Goal: Transaction & Acquisition: Purchase product/service

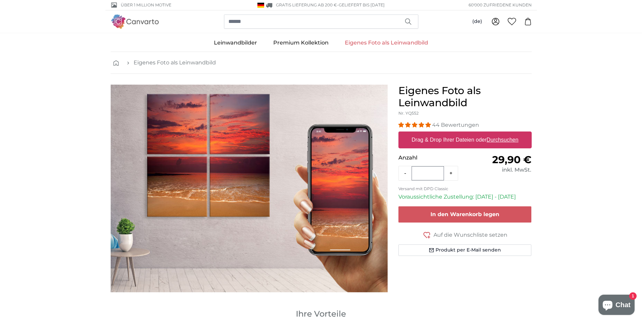
click at [505, 140] on u "Durchsuchen" at bounding box center [502, 140] width 32 height 6
click at [505, 134] on input "Drag & Drop Ihrer Dateien oder Durchsuchen" at bounding box center [464, 133] width 133 height 2
type input "**********"
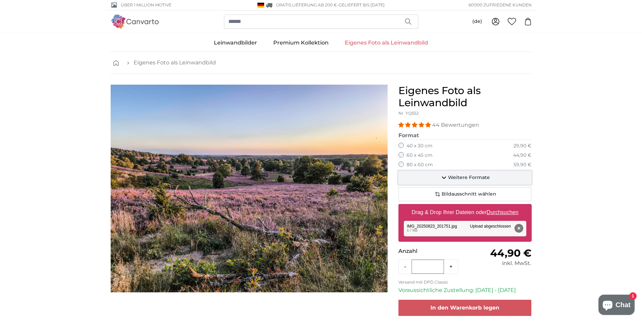
click at [466, 176] on span "Weitere Formate" at bounding box center [469, 177] width 42 height 7
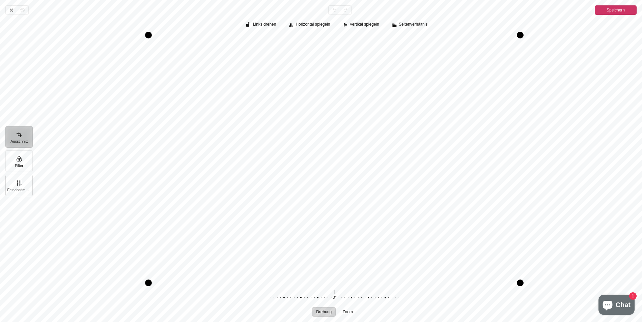
click at [17, 187] on button "Feinabstimmung" at bounding box center [18, 186] width 27 height 22
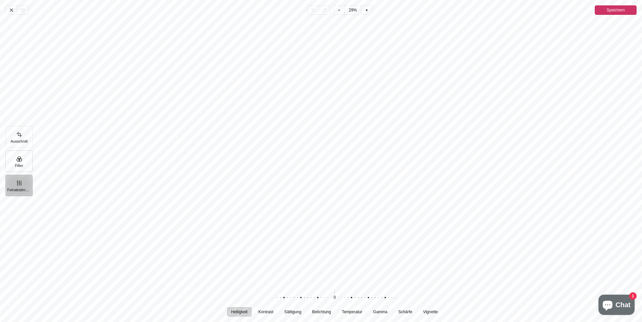
click at [22, 164] on button "Filter" at bounding box center [18, 161] width 27 height 22
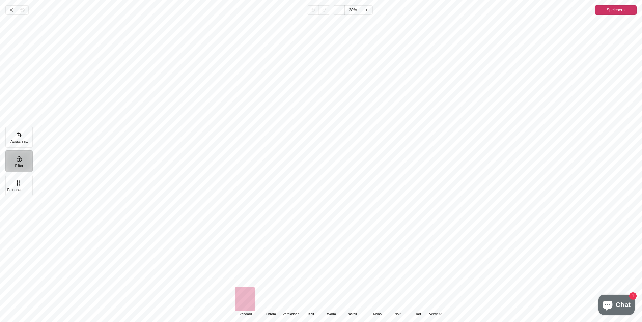
click at [272, 299] on div "Pintura" at bounding box center [270, 299] width 20 height 24
click at [288, 302] on div "Pintura" at bounding box center [291, 299] width 20 height 24
click at [307, 302] on div "Pintura" at bounding box center [311, 299] width 20 height 24
click at [326, 303] on div "Pintura" at bounding box center [331, 299] width 20 height 24
click at [348, 303] on div "Pintura" at bounding box center [351, 299] width 20 height 24
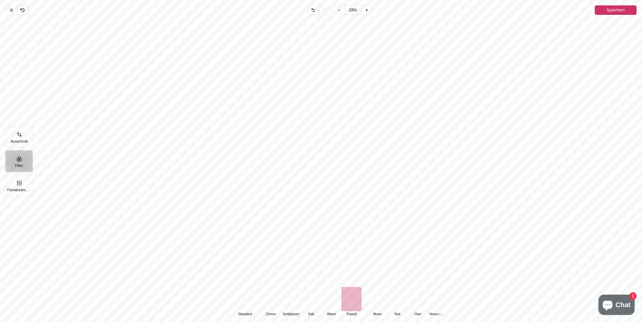
click at [277, 302] on div "Pintura" at bounding box center [270, 299] width 20 height 24
click at [249, 301] on div "Pintura" at bounding box center [245, 299] width 20 height 24
click at [267, 301] on div "Pintura" at bounding box center [270, 299] width 20 height 24
click at [286, 302] on div "Pintura" at bounding box center [291, 299] width 20 height 24
click at [304, 303] on div "Pintura" at bounding box center [311, 299] width 20 height 24
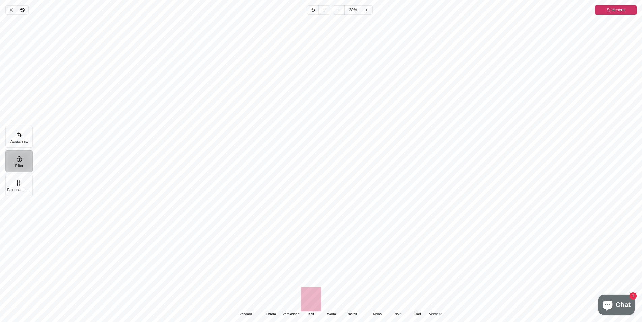
click at [328, 301] on div "Pintura" at bounding box center [331, 299] width 20 height 24
click at [248, 298] on div "Pintura" at bounding box center [244, 299] width 20 height 24
click at [334, 301] on div "Pintura" at bounding box center [331, 299] width 20 height 24
click at [277, 302] on div "Pintura" at bounding box center [270, 299] width 20 height 24
click at [623, 9] on span "Speichern" at bounding box center [616, 10] width 18 height 8
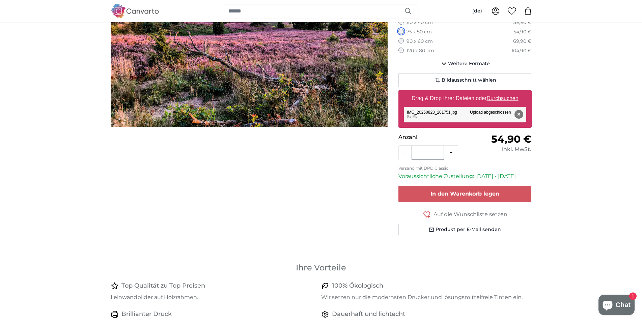
scroll to position [69, 0]
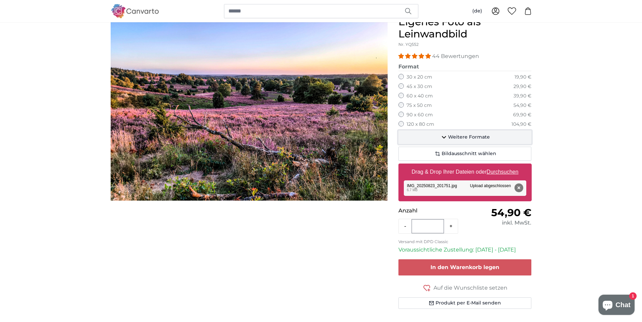
click at [468, 137] on span "Weitere Formate" at bounding box center [469, 137] width 42 height 7
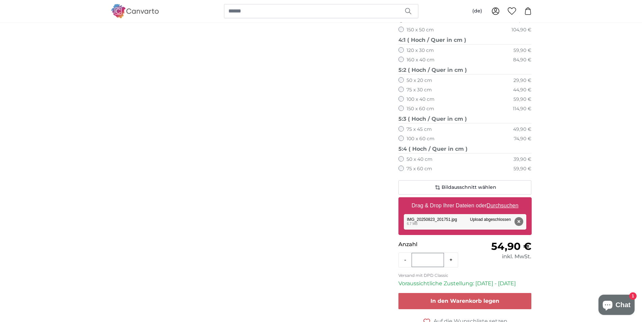
scroll to position [447, 0]
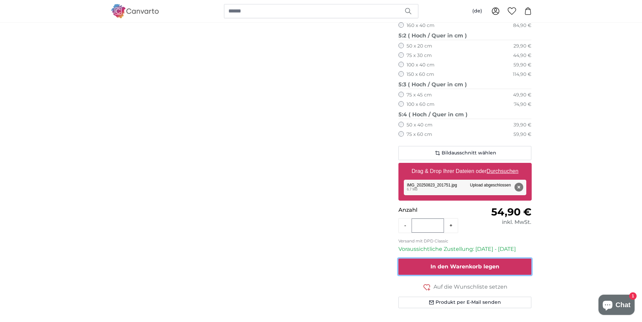
click at [486, 265] on span "In den Warenkorb legen" at bounding box center [464, 266] width 69 height 6
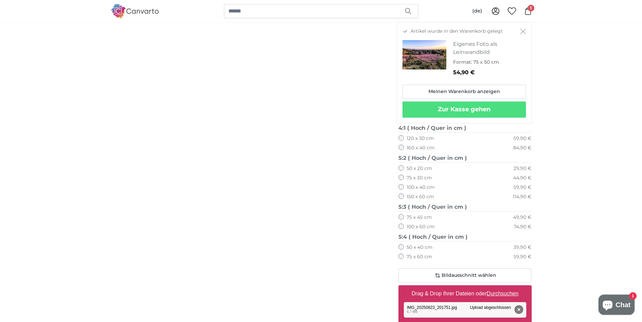
scroll to position [310, 0]
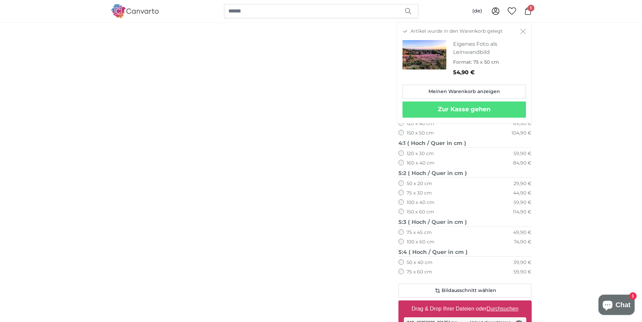
click at [523, 32] on icon "Schließen" at bounding box center [522, 31] width 5 height 5
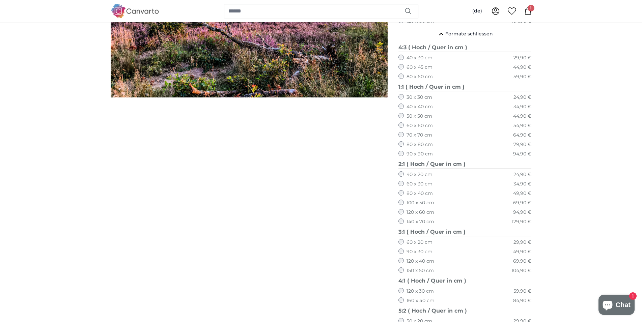
scroll to position [0, 0]
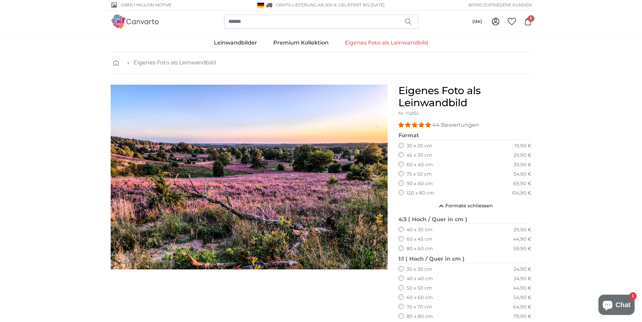
click at [134, 19] on img at bounding box center [135, 22] width 49 height 14
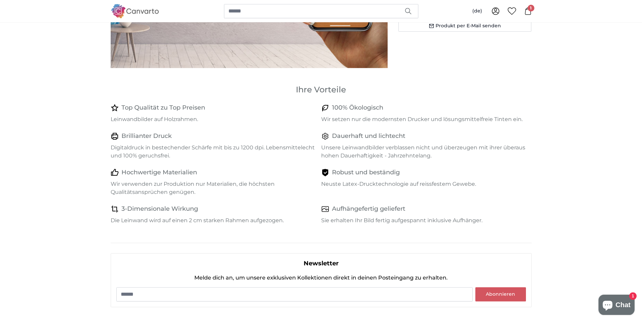
scroll to position [206, 0]
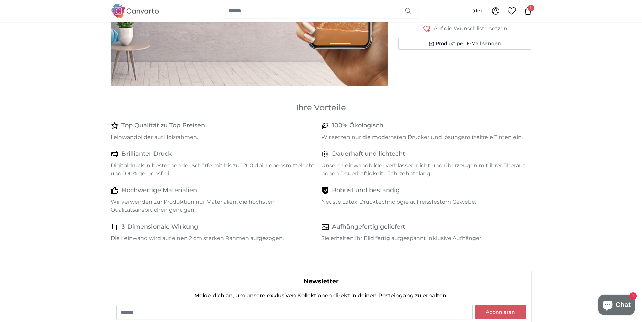
click at [529, 9] on span "1" at bounding box center [531, 8] width 7 height 7
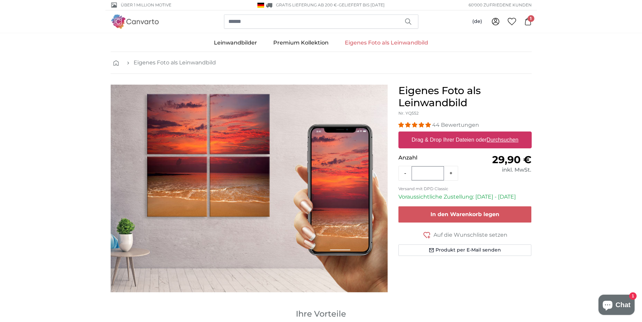
click at [507, 142] on u "Durchsuchen" at bounding box center [502, 140] width 32 height 6
click at [507, 134] on input "Drag & Drop Ihrer Dateien oder Durchsuchen" at bounding box center [464, 133] width 133 height 2
type input "**********"
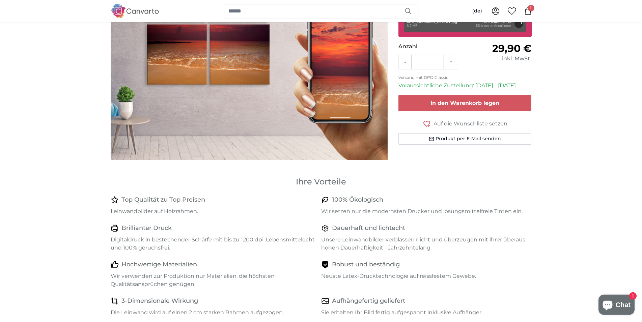
scroll to position [138, 0]
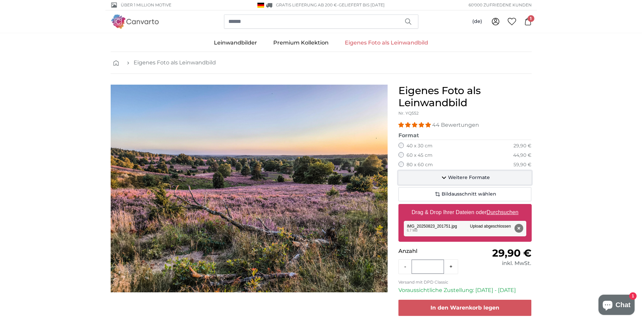
click at [470, 174] on span "Weitere Formate" at bounding box center [469, 177] width 42 height 7
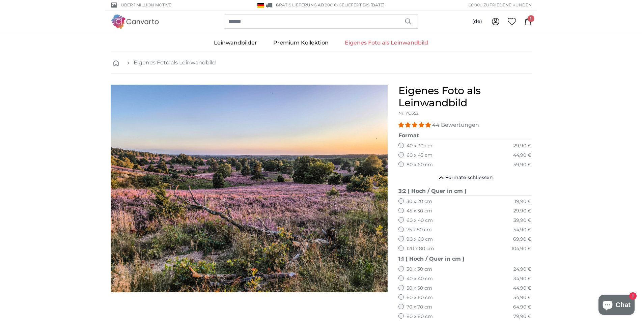
click at [400, 151] on fieldset "Format 40 x 30 cm 29,90 € 60 x 45 cm 44,90 € 80 x 60 cm 59,90 € 30 x 20 cm 19,9…" at bounding box center [464, 151] width 133 height 39
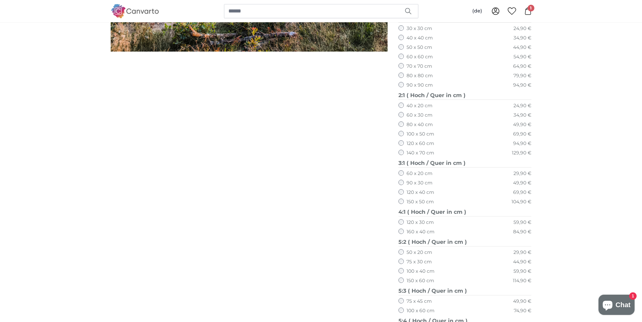
scroll to position [103, 0]
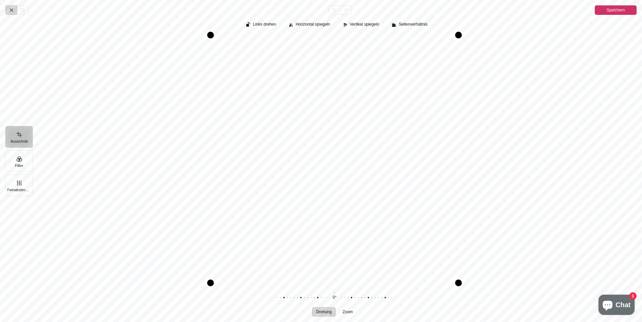
click at [10, 8] on icon "Pintura" at bounding box center [11, 9] width 5 height 5
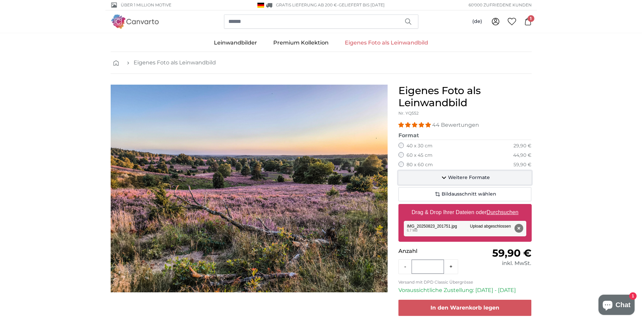
click at [452, 176] on span "Weitere Formate" at bounding box center [469, 177] width 42 height 7
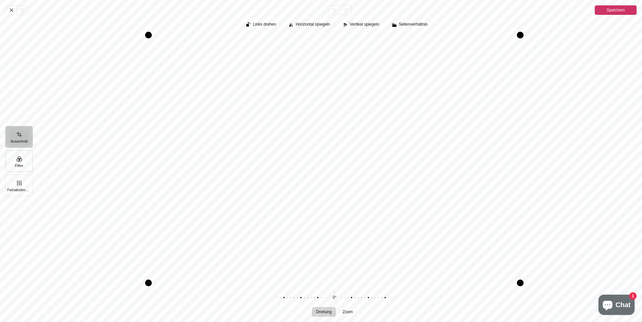
click at [23, 166] on button "Filter" at bounding box center [18, 161] width 27 height 22
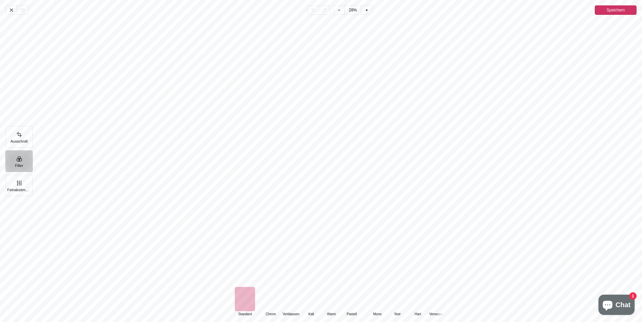
click at [268, 302] on div "Pintura" at bounding box center [270, 299] width 20 height 24
click at [295, 302] on div "Pintura" at bounding box center [291, 299] width 20 height 24
click at [312, 303] on div "Pintura" at bounding box center [311, 299] width 20 height 24
click at [269, 299] on div "Pintura" at bounding box center [270, 299] width 20 height 24
click at [309, 298] on div "Pintura" at bounding box center [311, 299] width 20 height 24
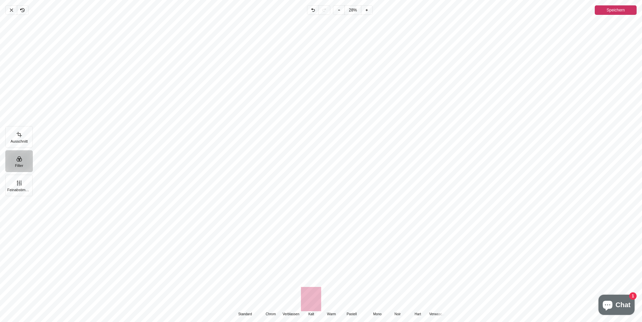
click at [328, 299] on div "Pintura" at bounding box center [331, 299] width 20 height 24
click at [356, 302] on div "Pintura" at bounding box center [351, 299] width 20 height 24
click at [385, 304] on div "Pintura" at bounding box center [377, 299] width 20 height 24
click at [276, 305] on div "Pintura" at bounding box center [270, 299] width 20 height 24
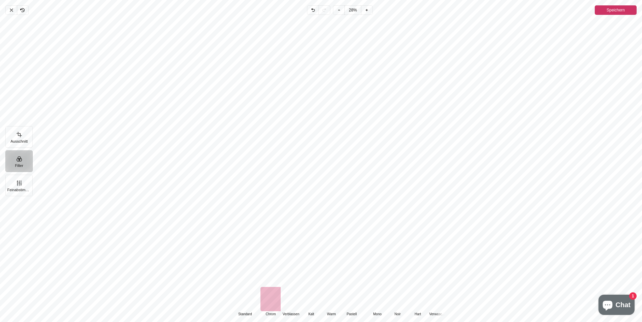
click at [603, 15] on button "Speichern" at bounding box center [616, 9] width 42 height 9
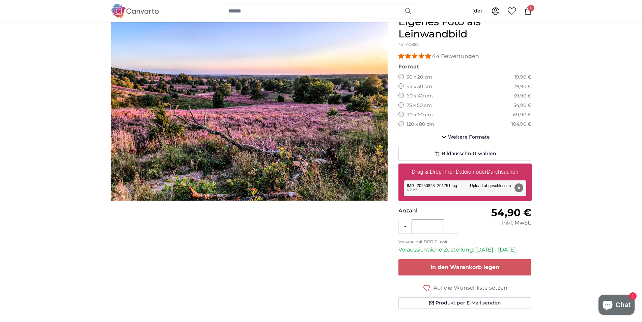
click at [529, 11] on span "1" at bounding box center [531, 8] width 7 height 7
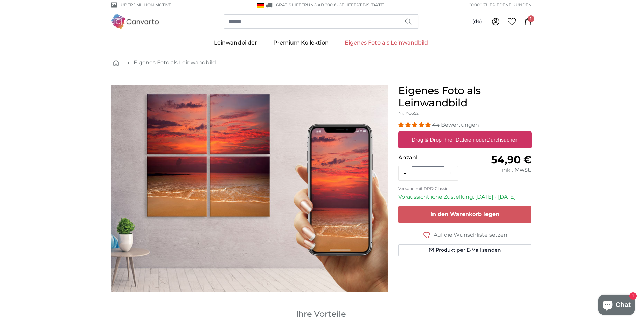
click at [526, 25] on div "(de) Deutsch Nederlands Français Italiano English 0 1" at bounding box center [505, 22] width 54 height 12
click at [527, 21] on icon at bounding box center [527, 21] width 7 height 7
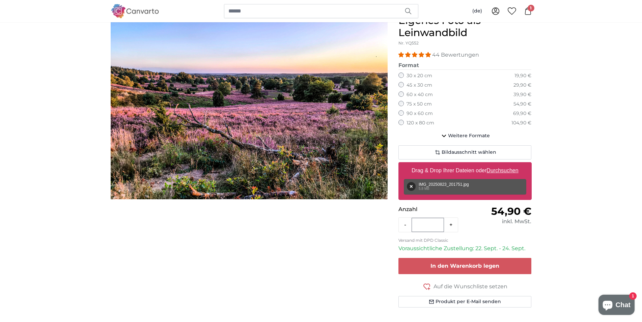
scroll to position [69, 0]
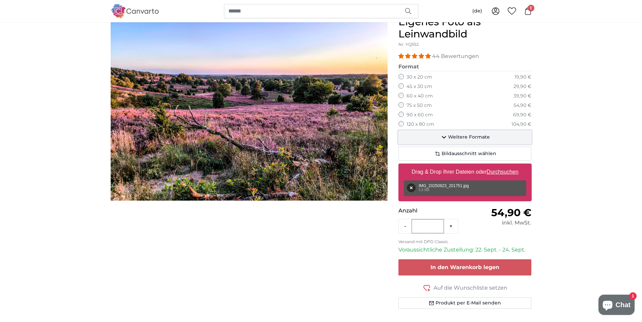
click at [470, 137] on span "Weitere Formate" at bounding box center [469, 137] width 42 height 7
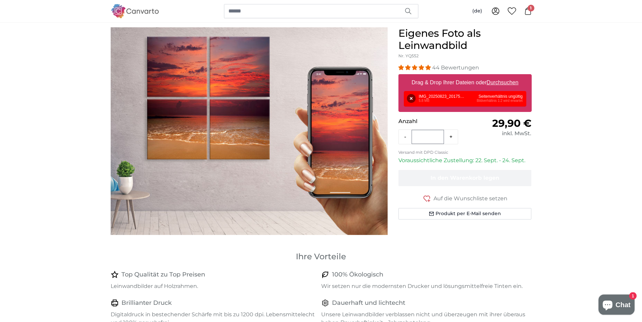
scroll to position [0, 0]
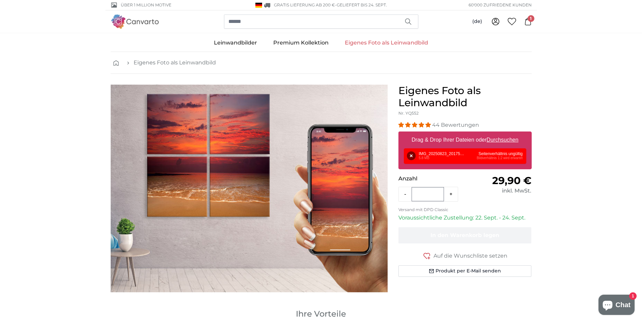
click at [499, 139] on u "Durchsuchen" at bounding box center [502, 140] width 32 height 6
click at [499, 134] on input "Drag & Drop Ihrer Dateien oder Durchsuchen" at bounding box center [464, 133] width 133 height 2
click at [387, 42] on link "Eigenes Foto als Leinwandbild" at bounding box center [387, 43] width 100 height 18
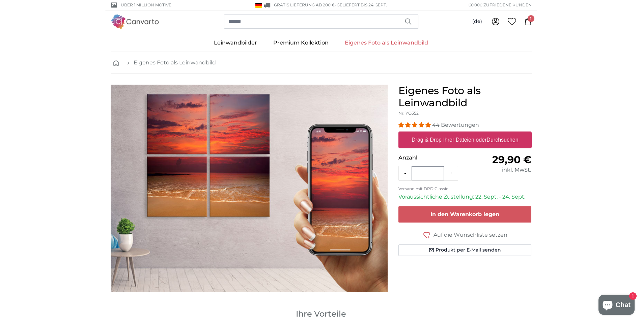
click at [498, 140] on u "Durchsuchen" at bounding box center [502, 140] width 32 height 6
click at [498, 134] on input "Drag & Drop Ihrer Dateien oder Durchsuchen" at bounding box center [464, 133] width 133 height 2
type input "**********"
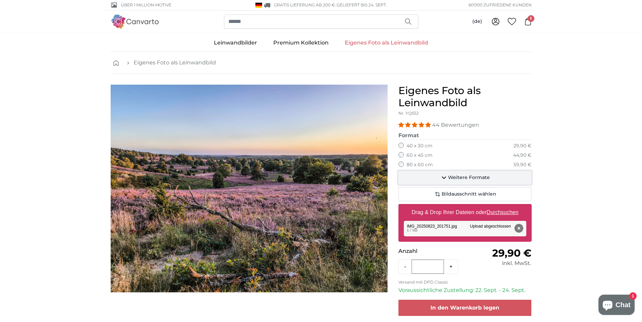
click at [454, 179] on span "Weitere Formate" at bounding box center [469, 177] width 42 height 7
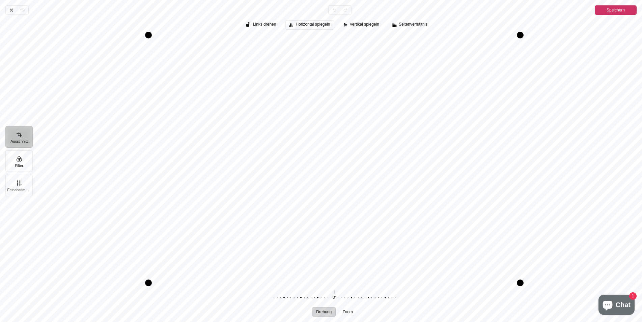
click at [318, 26] on span "Horizontal spiegeln" at bounding box center [313, 24] width 34 height 4
click at [350, 27] on span "Vertikal spiegeln" at bounding box center [361, 24] width 35 height 5
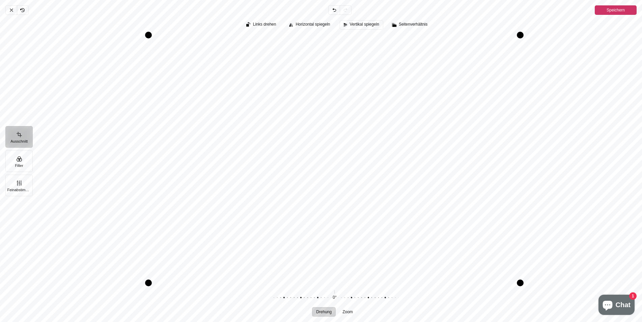
click at [350, 27] on span "Vertikal spiegeln" at bounding box center [361, 24] width 35 height 5
click at [415, 30] on div "Links drehen Horizontal spiegeln Vertikal spiegeln Seitenverhältnis" at bounding box center [337, 25] width 610 height 15
click at [414, 25] on span "Seitenverhältnis" at bounding box center [413, 24] width 29 height 4
click at [315, 27] on span "Horizontal spiegeln" at bounding box center [313, 24] width 34 height 4
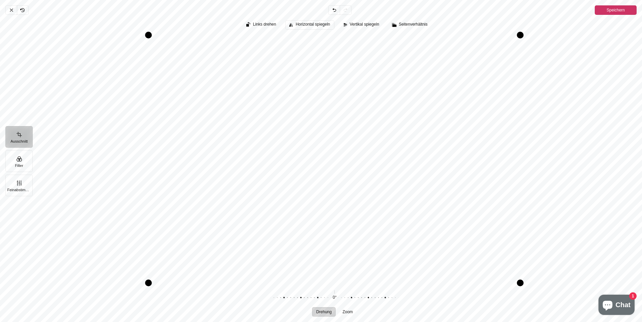
click at [314, 27] on span "Horizontal spiegeln" at bounding box center [313, 24] width 34 height 4
click at [274, 25] on span "Links drehen" at bounding box center [264, 24] width 23 height 4
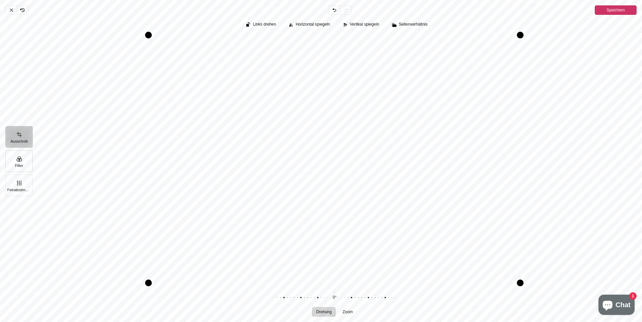
click at [25, 160] on button "Filter" at bounding box center [18, 161] width 27 height 22
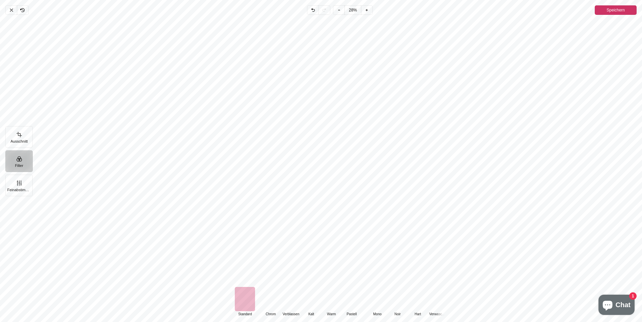
click at [268, 303] on div "Pintura" at bounding box center [270, 299] width 20 height 24
click at [251, 299] on div "Pintura" at bounding box center [245, 299] width 20 height 24
click at [311, 299] on div "Pintura" at bounding box center [311, 299] width 20 height 24
click at [273, 293] on div "Pintura" at bounding box center [270, 299] width 20 height 24
click at [310, 303] on div "Pintura" at bounding box center [311, 299] width 20 height 24
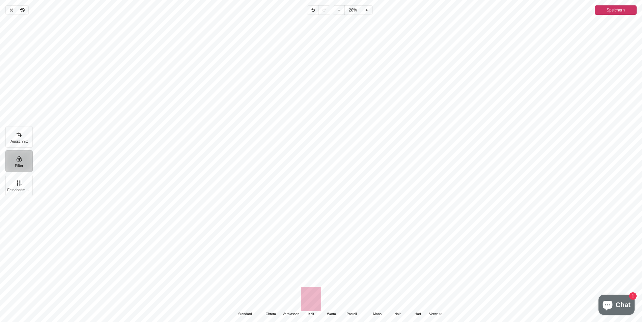
click at [271, 300] on div "Pintura" at bounding box center [270, 299] width 20 height 24
click at [304, 300] on div "Pintura" at bounding box center [311, 299] width 20 height 24
click at [274, 296] on div "Pintura" at bounding box center [270, 299] width 20 height 24
click at [313, 297] on div "Pintura" at bounding box center [311, 299] width 20 height 24
drag, startPoint x: 335, startPoint y: 160, endPoint x: 321, endPoint y: 285, distance: 126.3
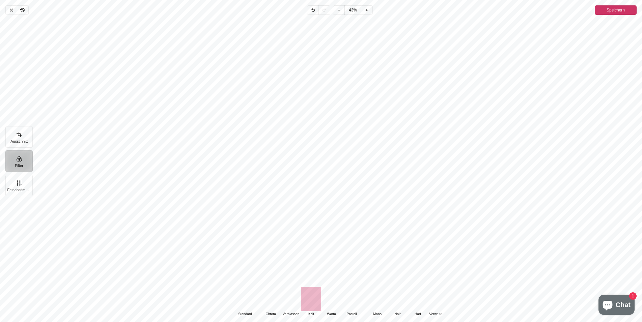
click at [321, 285] on div "Default Standard Classic Chrom Verblassen Kalt Warm Pastell Monochrome Mono Noi…" at bounding box center [337, 168] width 610 height 307
click at [618, 12] on span "Speichern" at bounding box center [616, 10] width 18 height 8
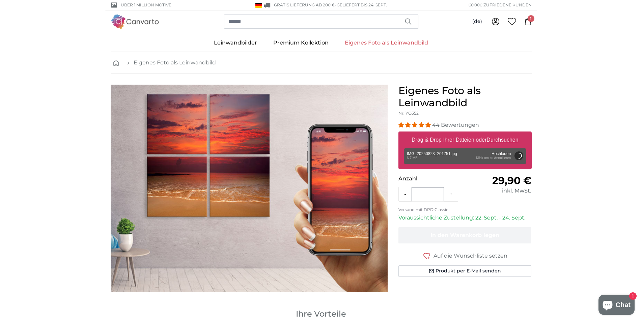
scroll to position [34, 0]
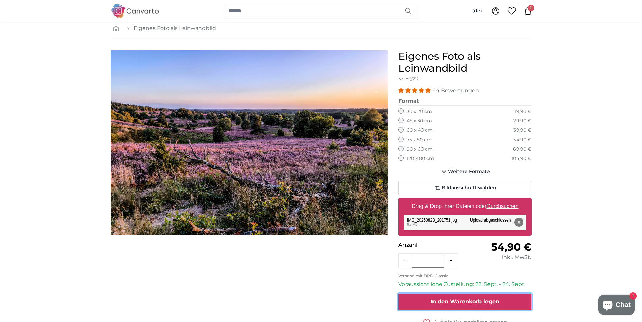
click at [494, 304] on span "In den Warenkorb legen" at bounding box center [464, 302] width 69 height 6
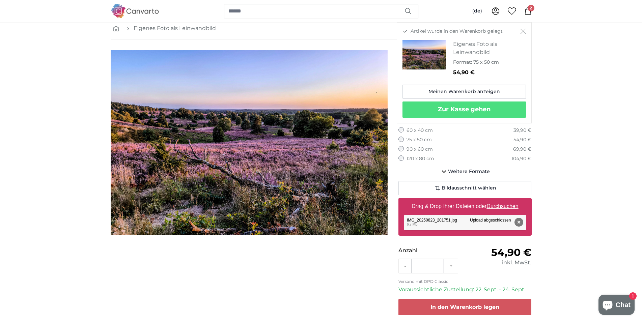
click at [526, 11] on icon at bounding box center [527, 10] width 7 height 7
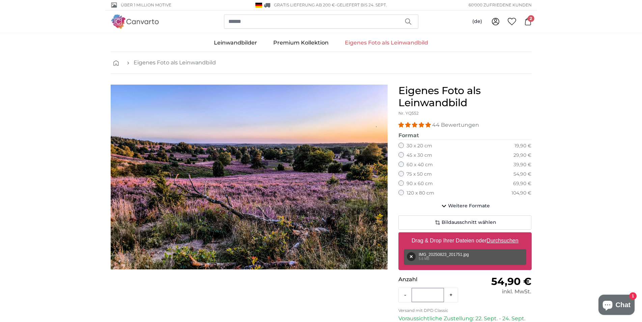
click at [528, 17] on span "2" at bounding box center [531, 18] width 7 height 7
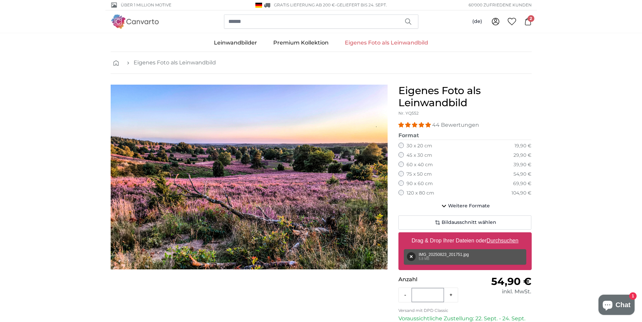
click at [531, 22] on icon at bounding box center [527, 21] width 7 height 7
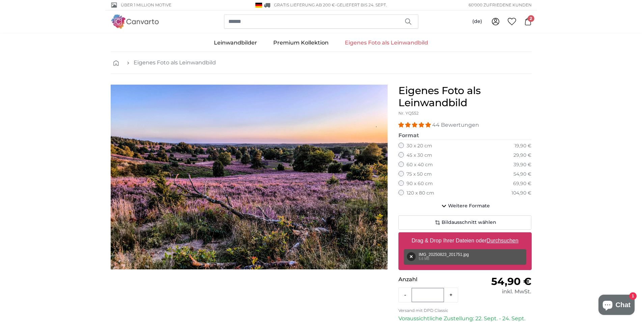
click at [529, 20] on span "2" at bounding box center [531, 18] width 7 height 7
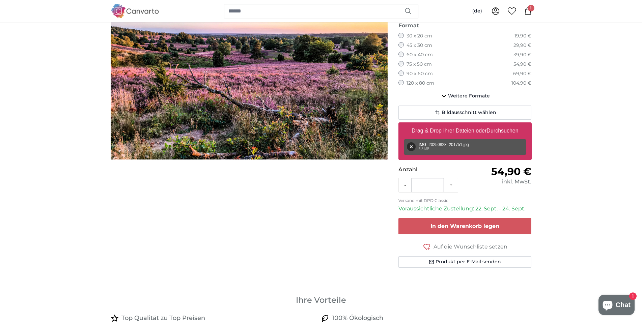
scroll to position [69, 0]
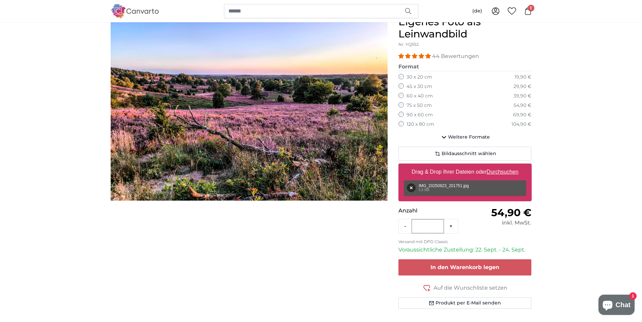
click at [530, 13] on icon at bounding box center [527, 10] width 7 height 7
